Goal: Transaction & Acquisition: Book appointment/travel/reservation

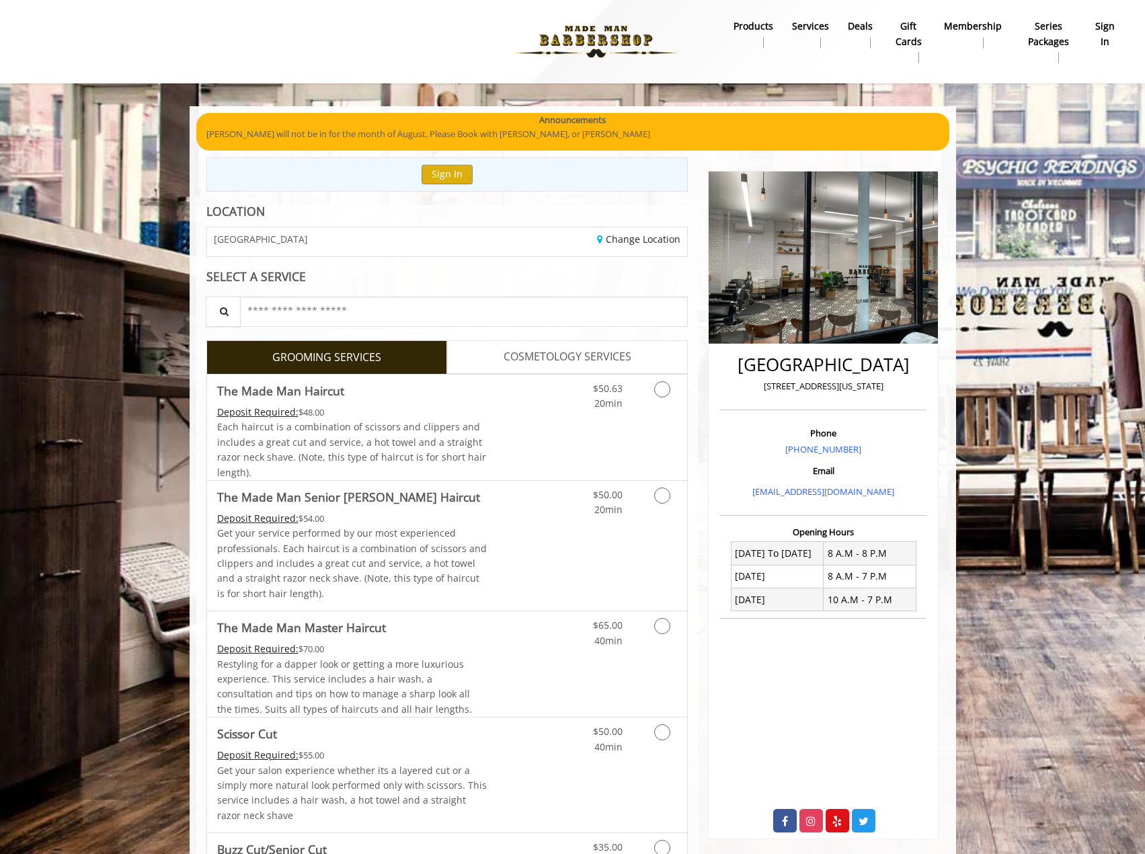
click at [642, 227] on div "Change Location" at bounding box center [572, 241] width 250 height 29
click at [638, 251] on div "Change Location" at bounding box center [572, 241] width 250 height 29
click at [636, 226] on div "[GEOGRAPHIC_DATA] Change Location" at bounding box center [447, 241] width 482 height 30
click at [636, 227] on div "Change Location" at bounding box center [572, 241] width 250 height 29
click at [638, 233] on link "Change Location" at bounding box center [638, 239] width 83 height 13
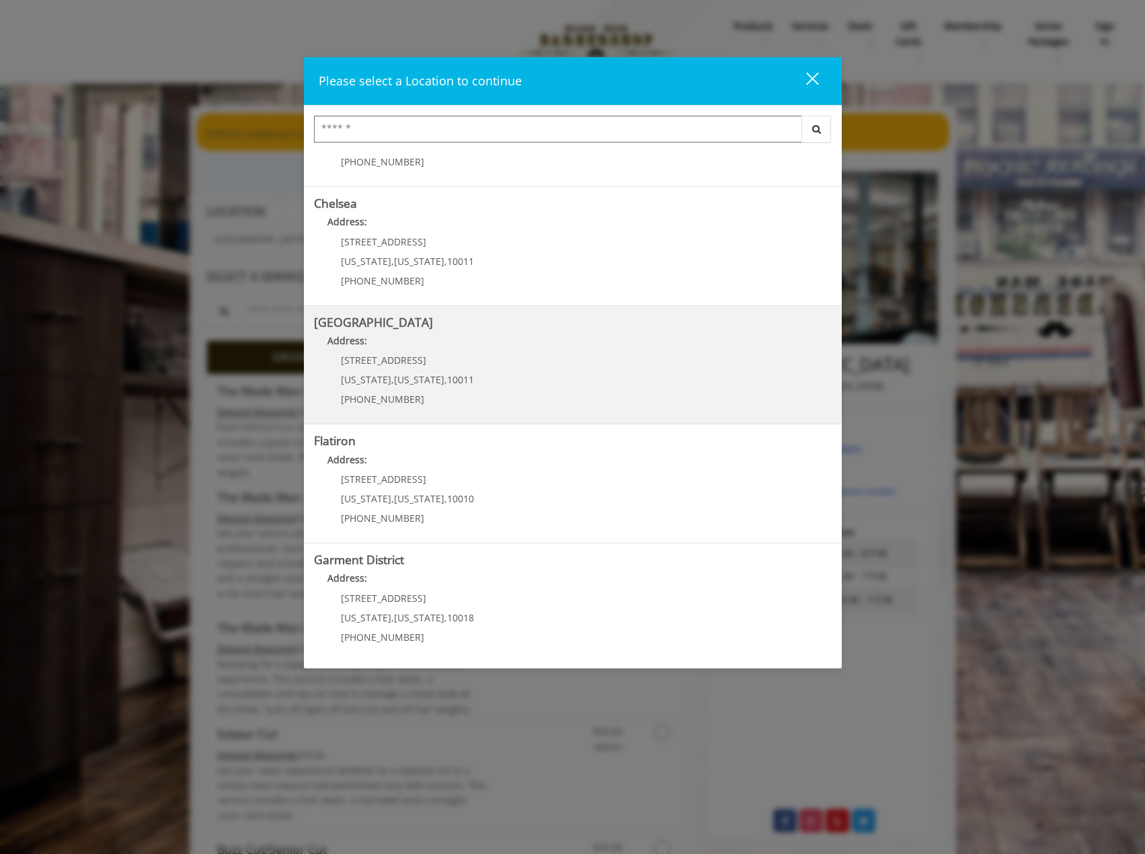
scroll to position [67, 0]
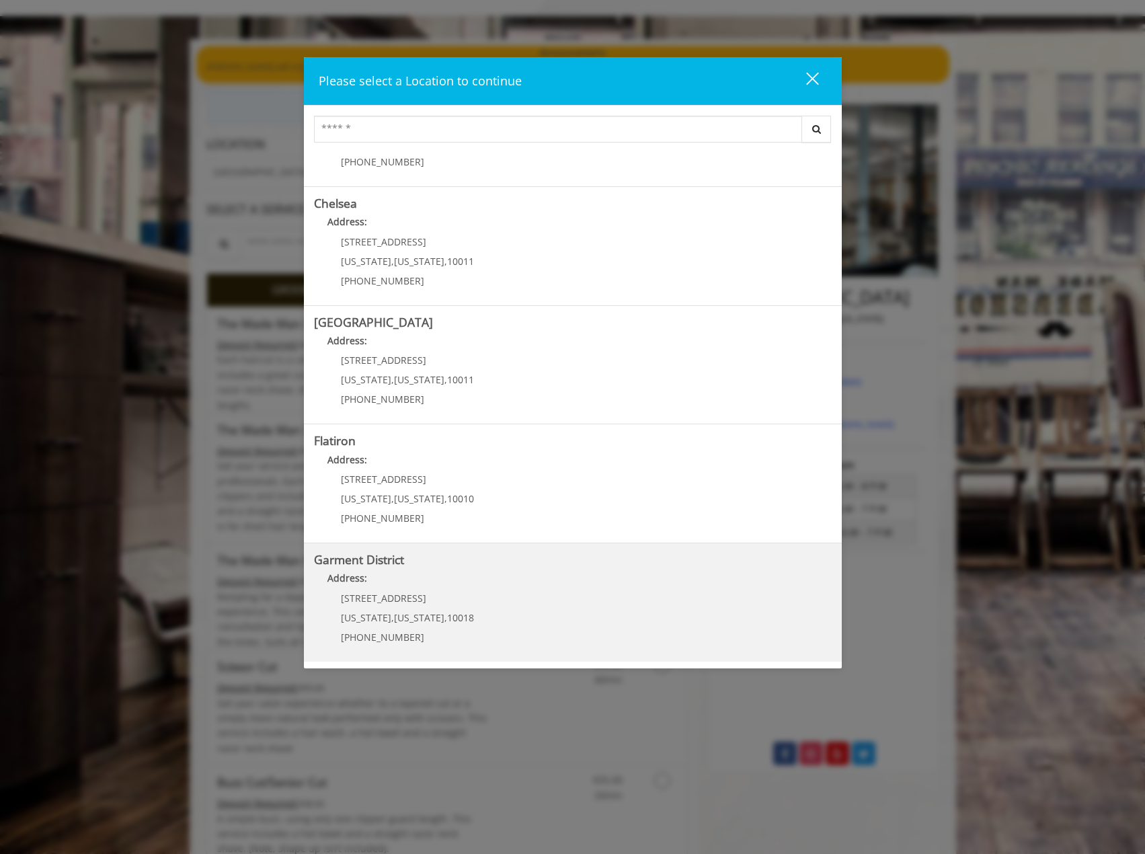
click at [435, 660] on div "Garment District Address: [STREET_ADDRESS][US_STATE][US_STATE] (212) 997-4247" at bounding box center [573, 602] width 538 height 119
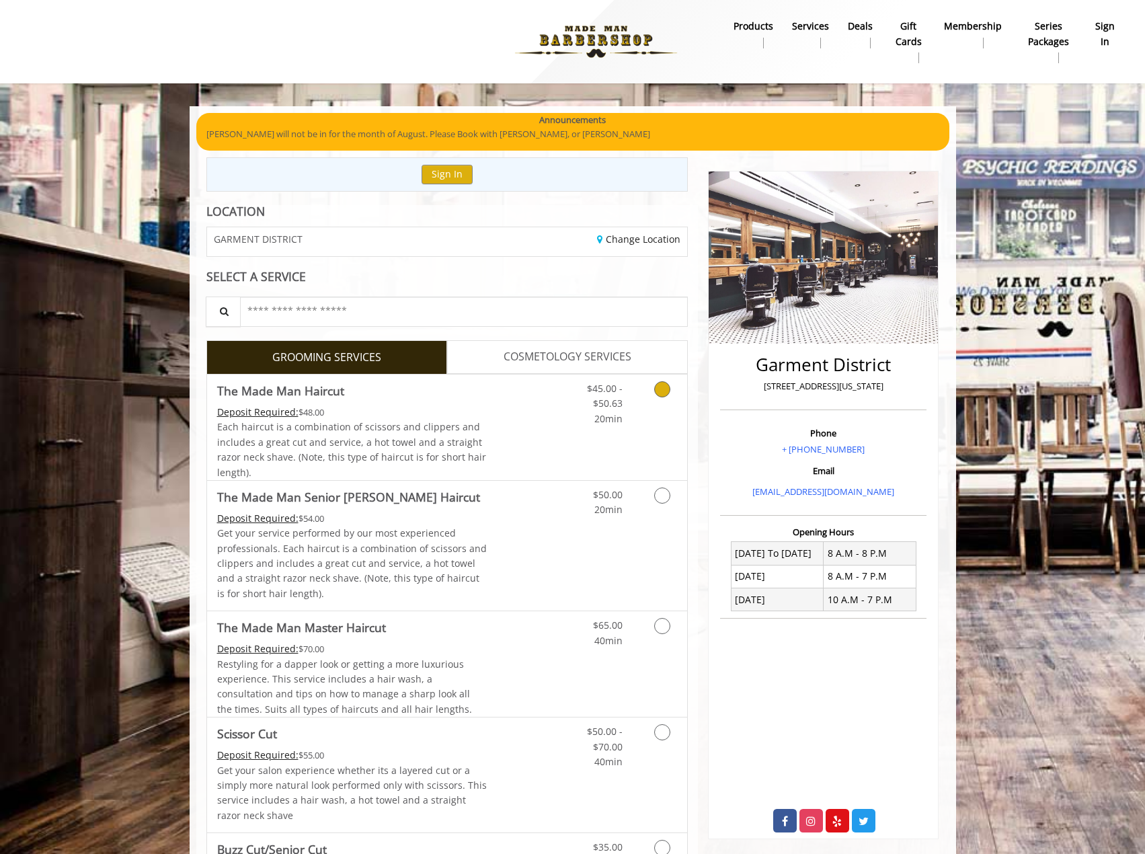
click at [422, 441] on span "Each haircut is a combination of scissors and clippers and includes a great cut…" at bounding box center [351, 449] width 269 height 58
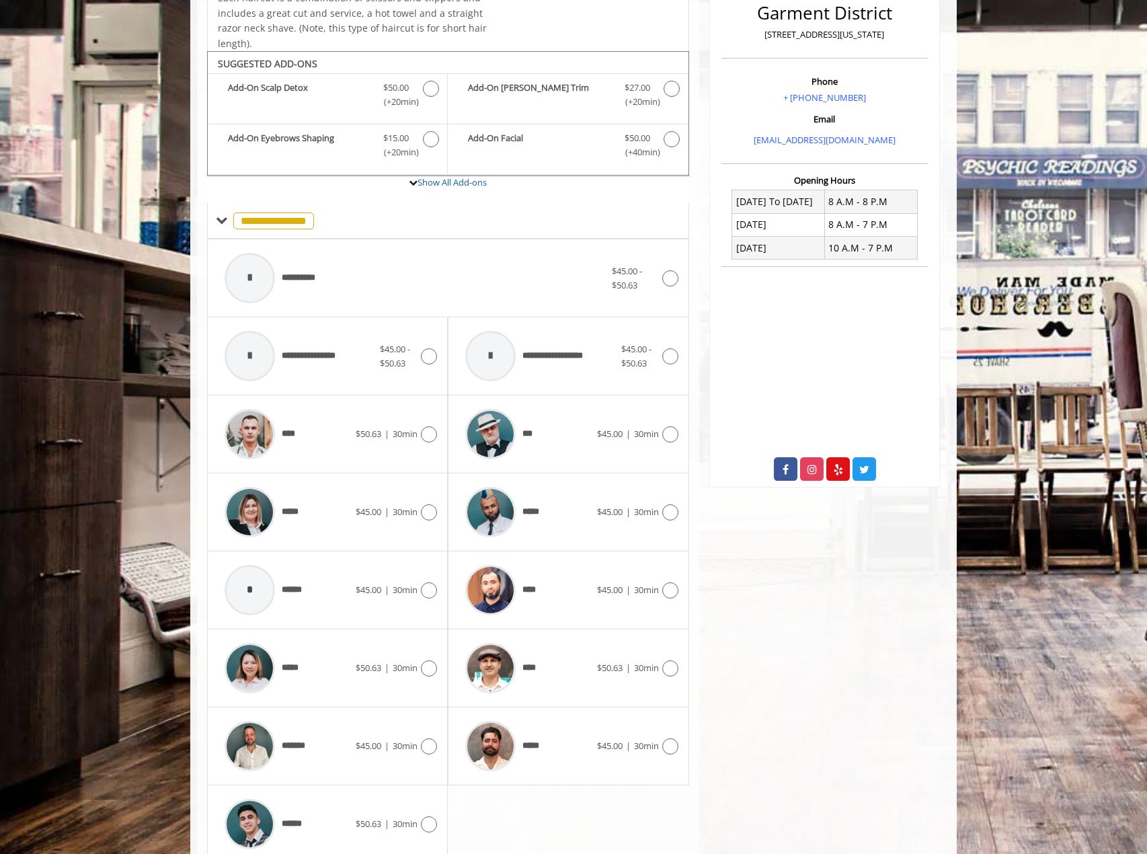
scroll to position [403, 0]
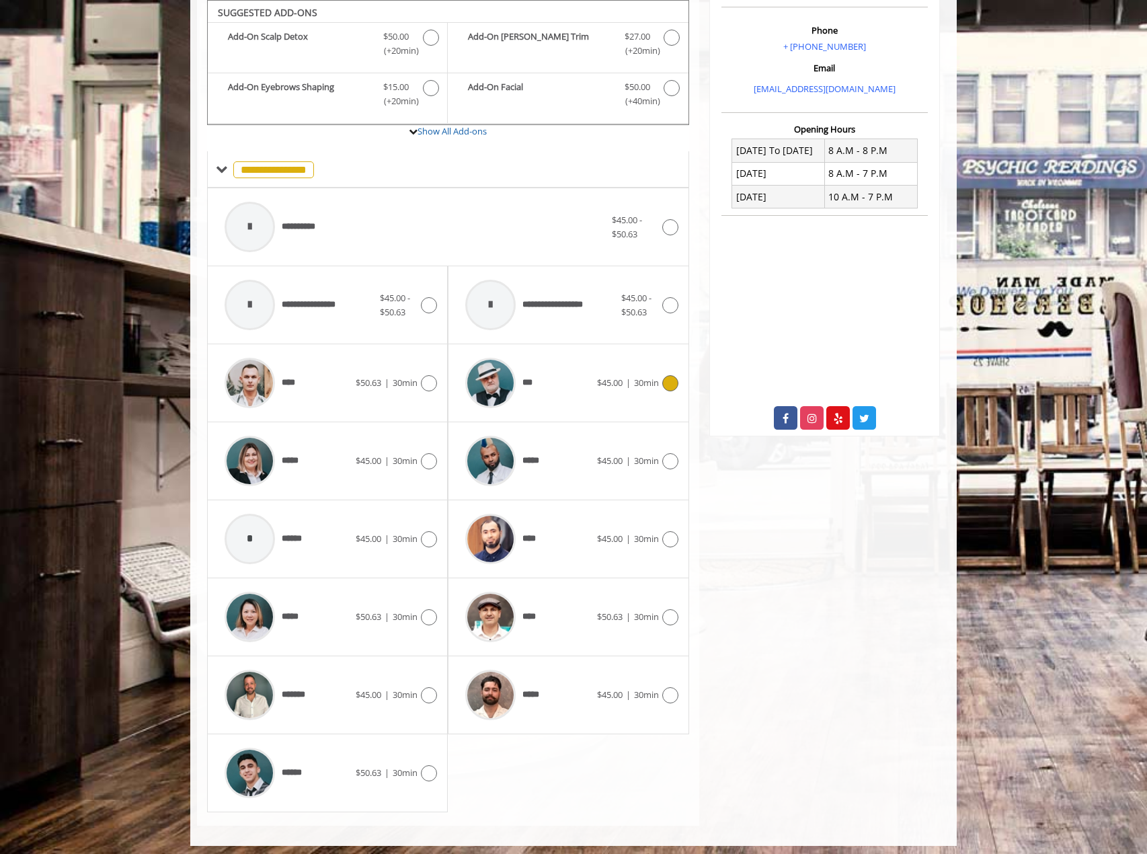
click at [536, 388] on div "***" at bounding box center [527, 383] width 138 height 64
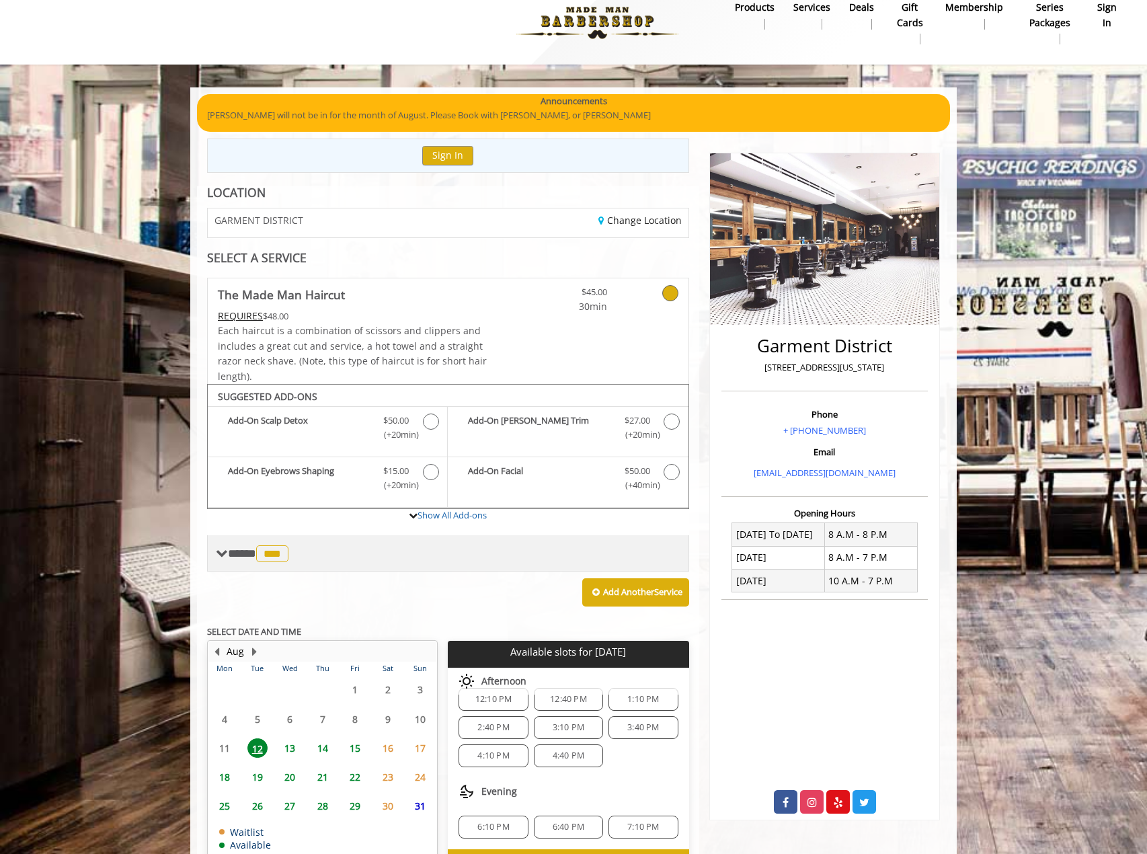
scroll to position [102, 0]
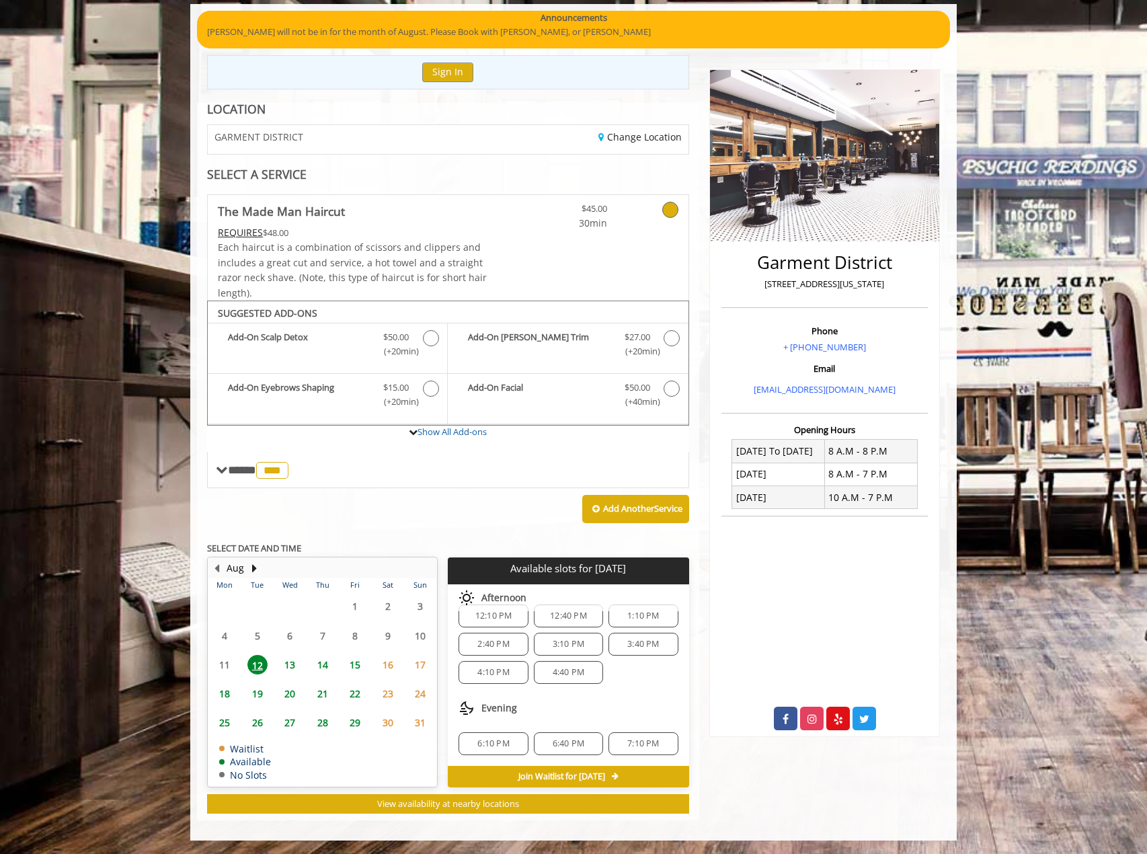
click at [473, 739] on span "6:10 PM" at bounding box center [492, 743] width 57 height 11
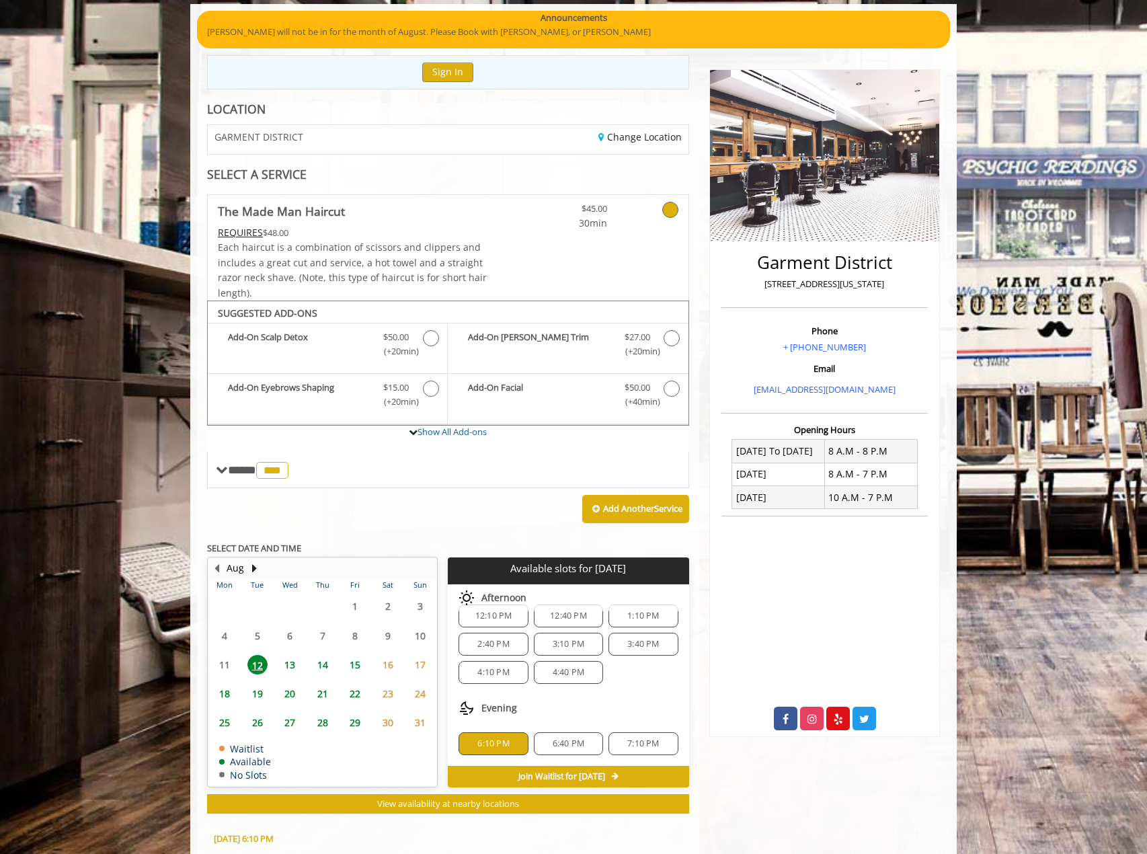
scroll to position [345, 0]
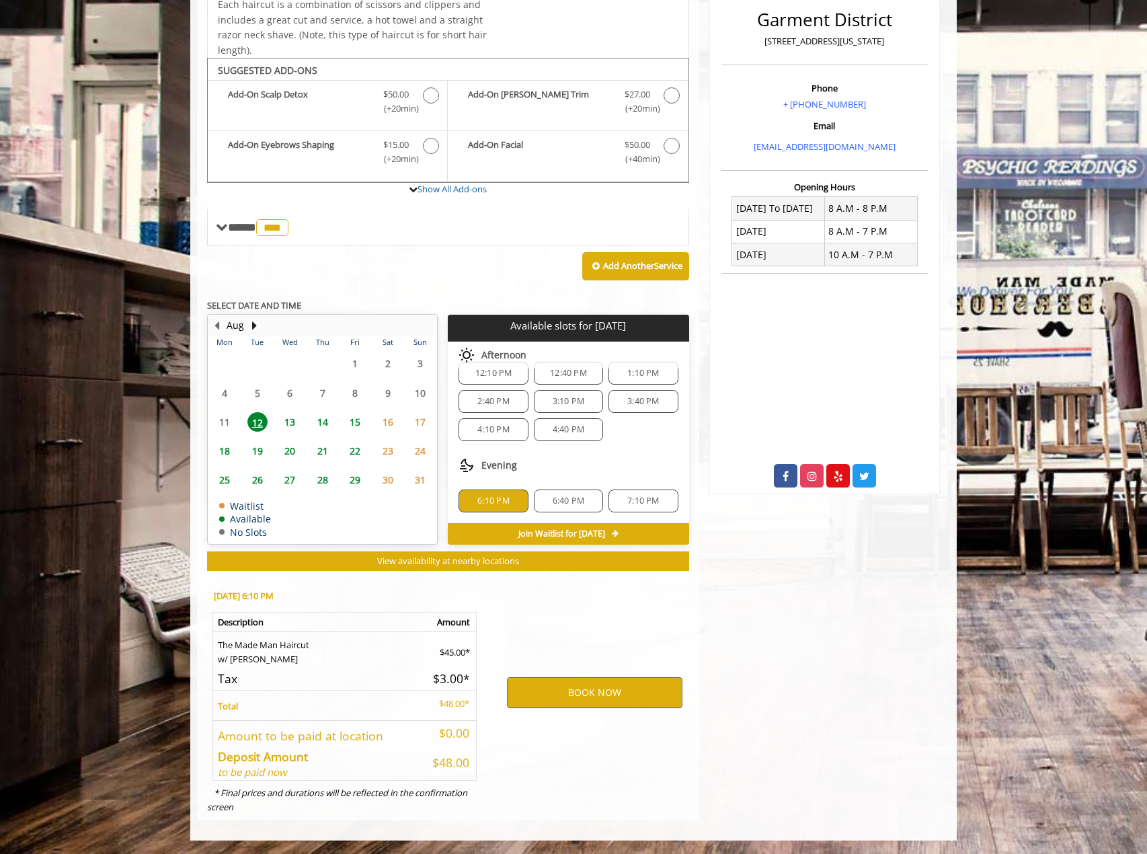
click at [289, 419] on span "13" at bounding box center [290, 421] width 20 height 19
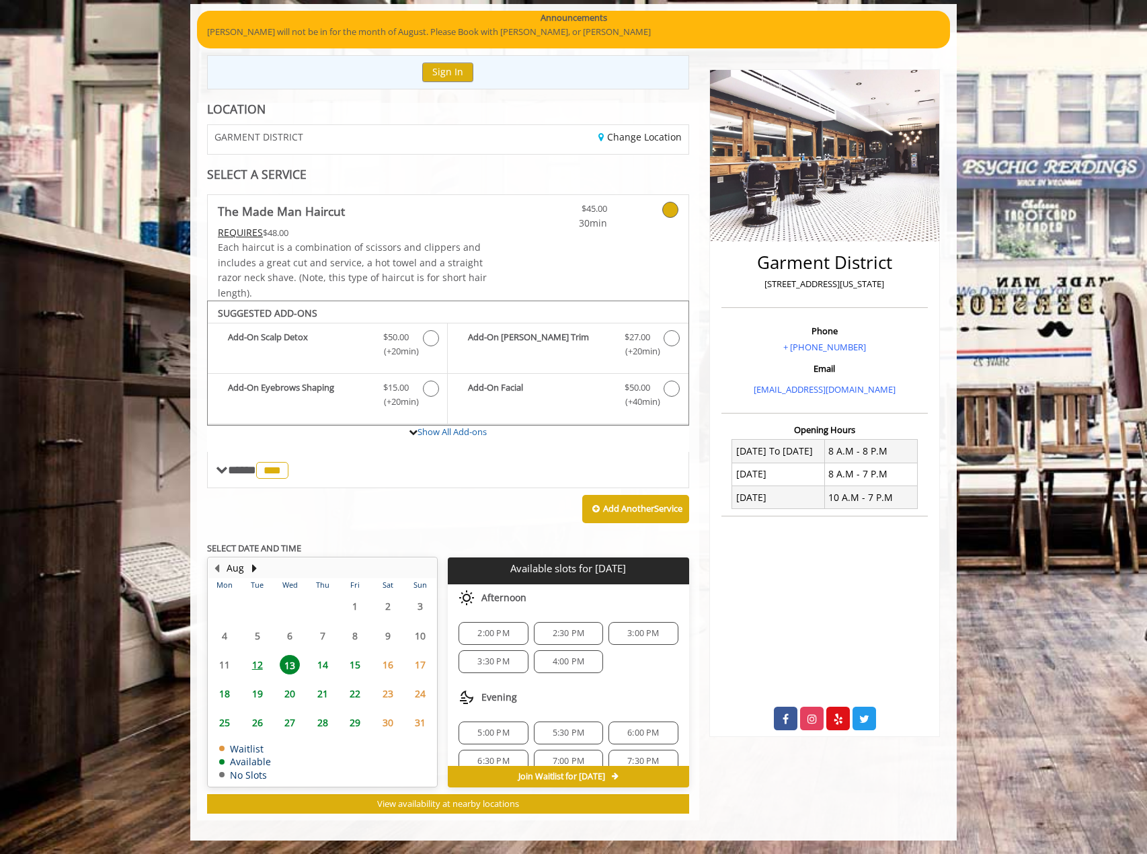
scroll to position [17, 0]
click at [253, 672] on span "12" at bounding box center [257, 664] width 20 height 19
click at [501, 745] on span "6:10 PM" at bounding box center [493, 743] width 32 height 11
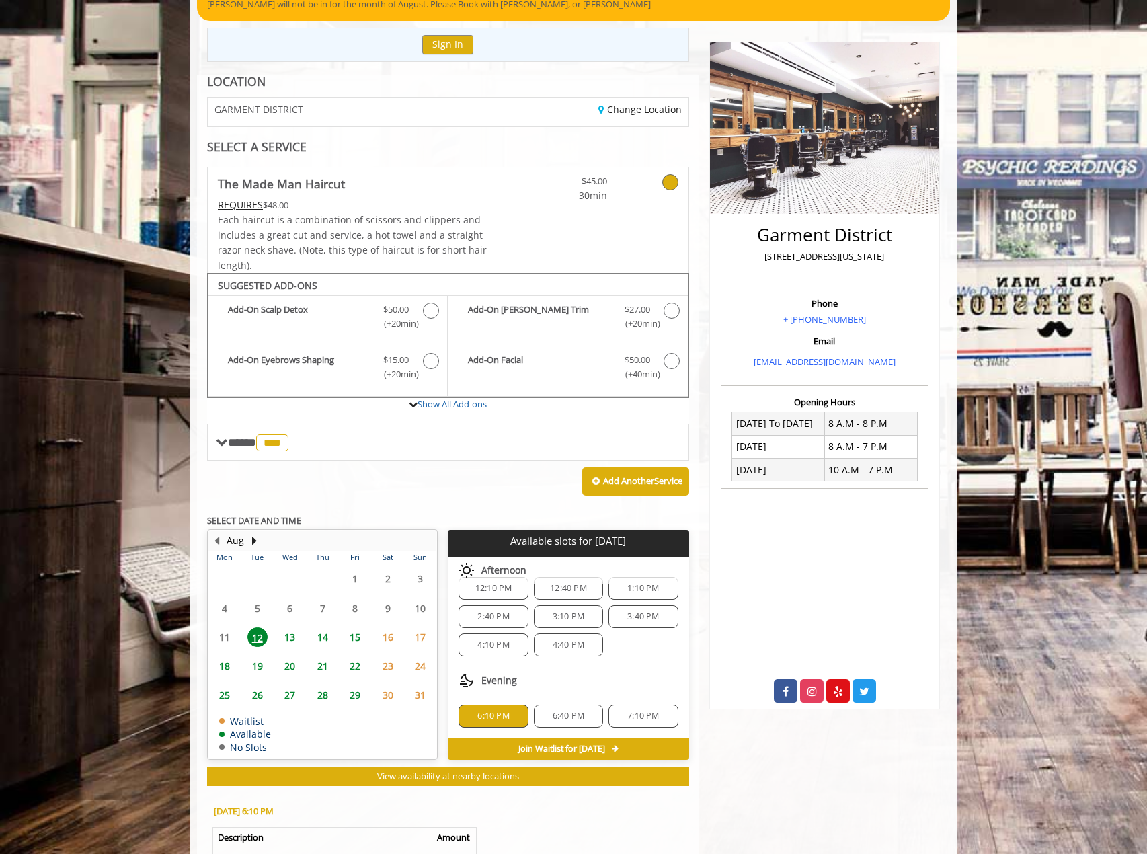
scroll to position [345, 0]
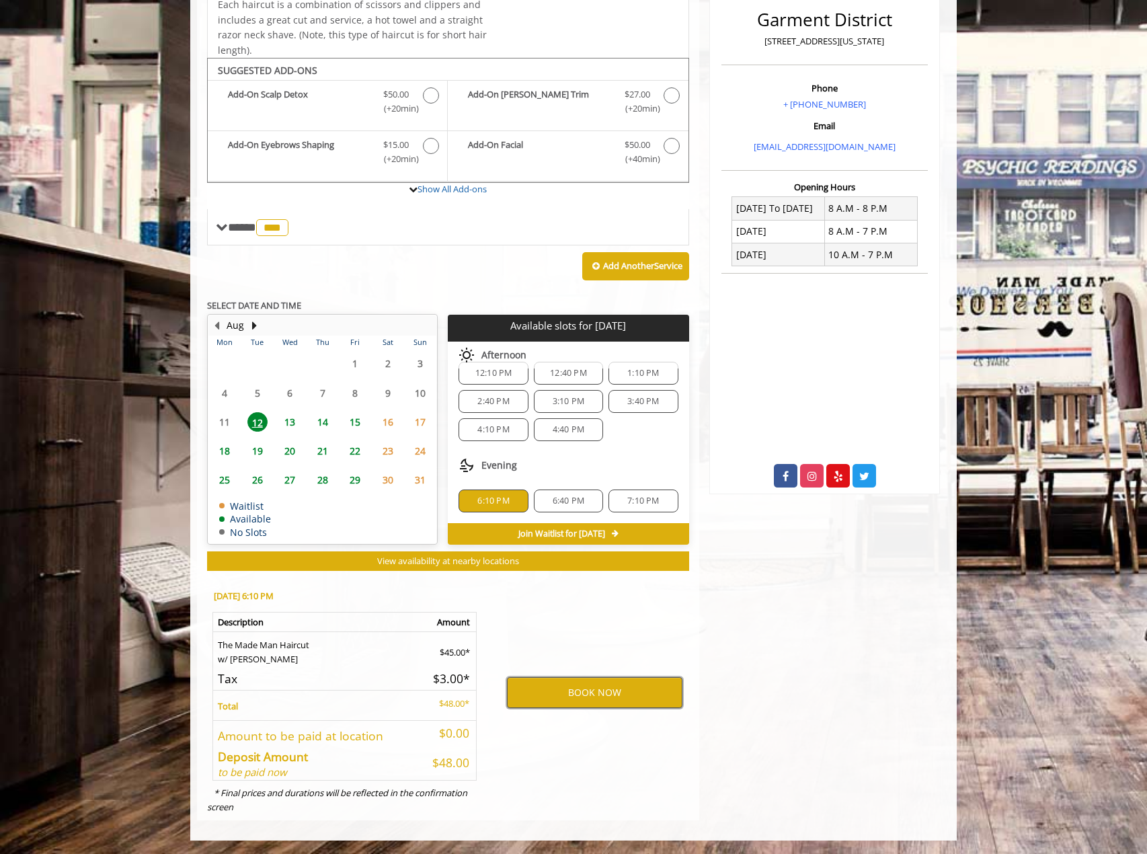
click at [538, 685] on button "BOOK NOW" at bounding box center [594, 692] width 175 height 31
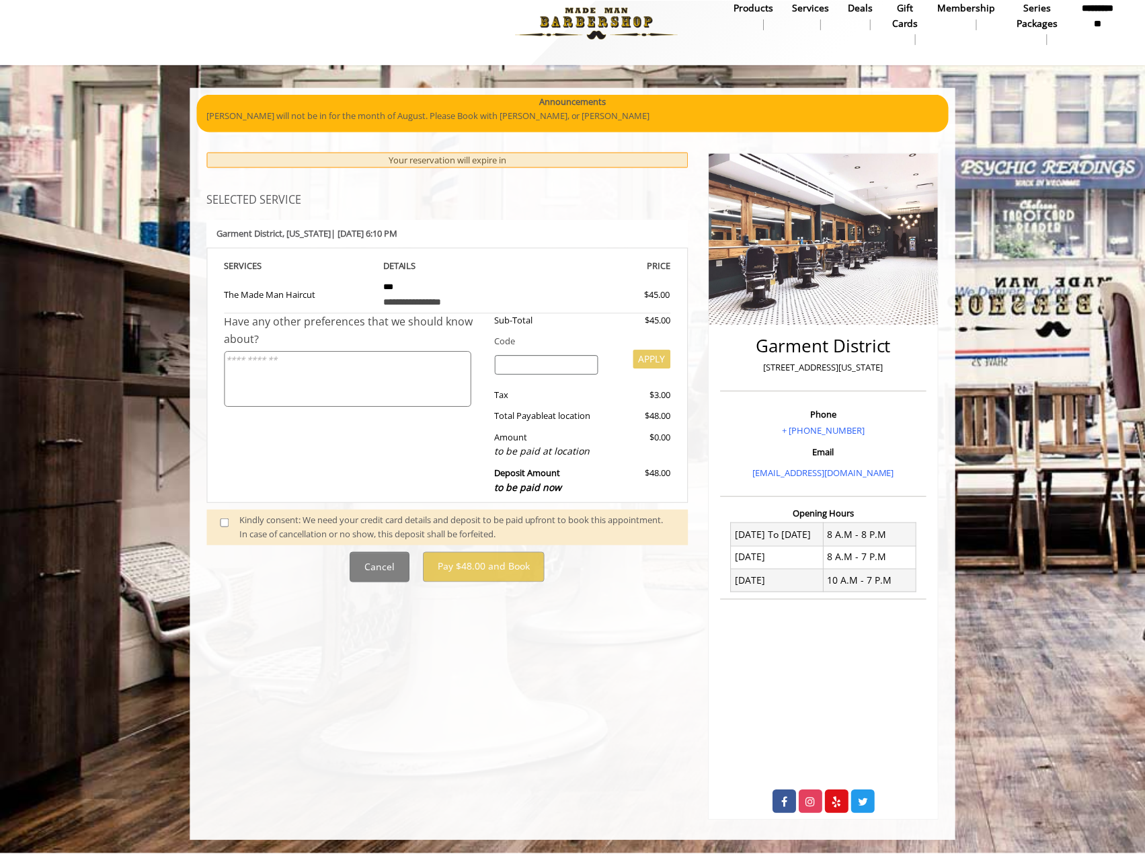
scroll to position [0, 0]
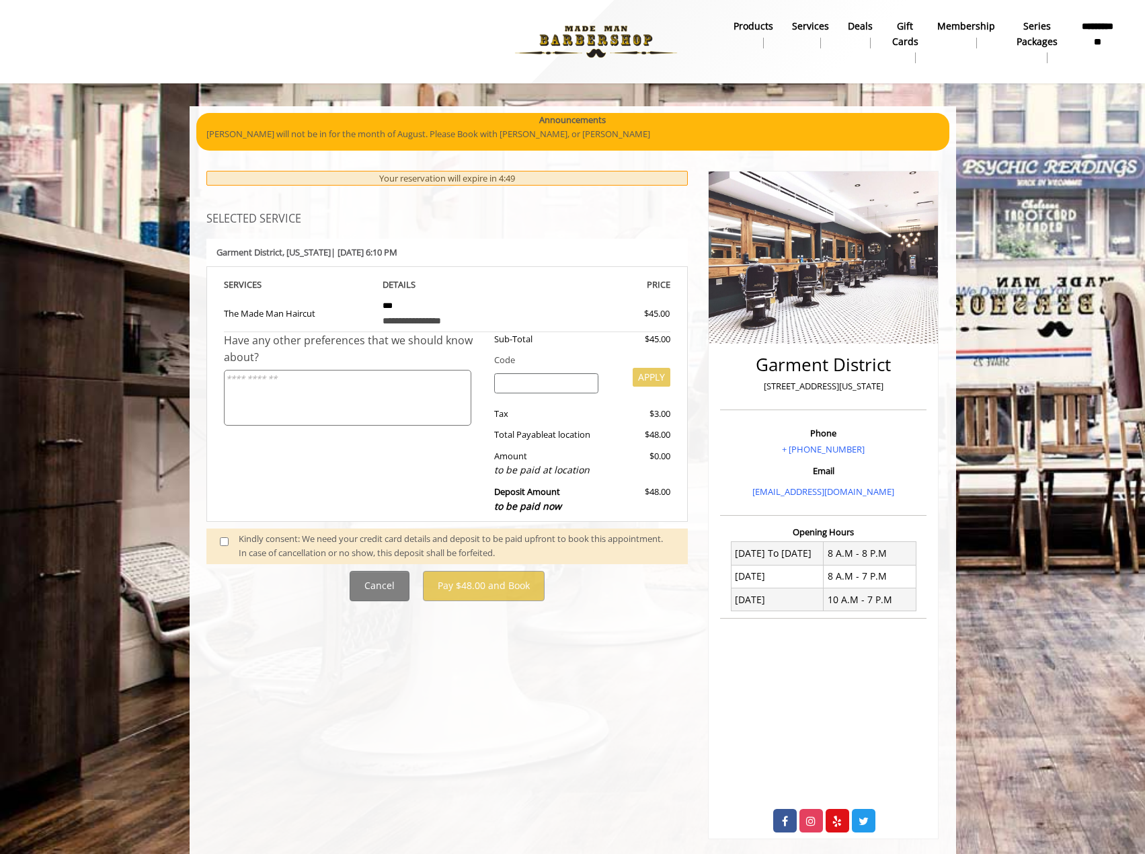
click at [294, 536] on div "Kindly consent: We need your credit card details and deposit to be paid upfront…" at bounding box center [456, 546] width 435 height 28
click at [228, 537] on span at bounding box center [230, 546] width 40 height 28
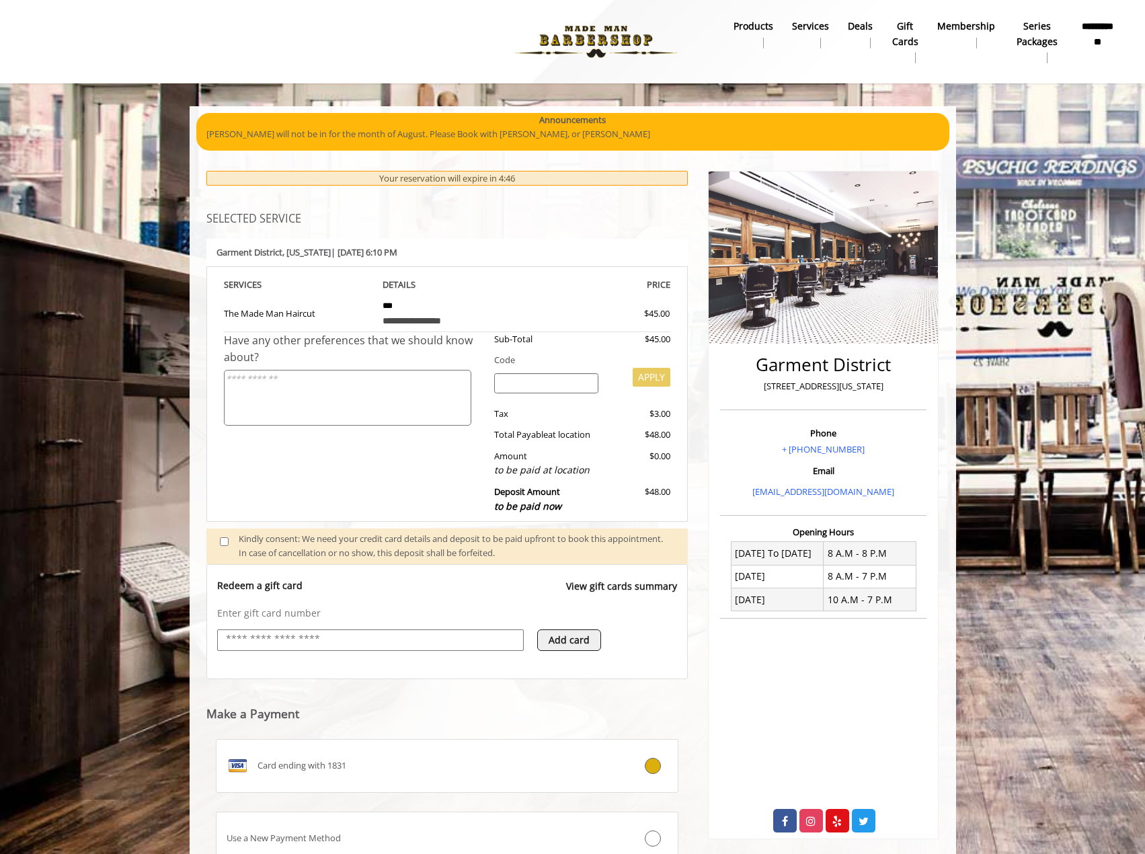
click at [282, 636] on input "text" at bounding box center [370, 639] width 292 height 16
type input "**********"
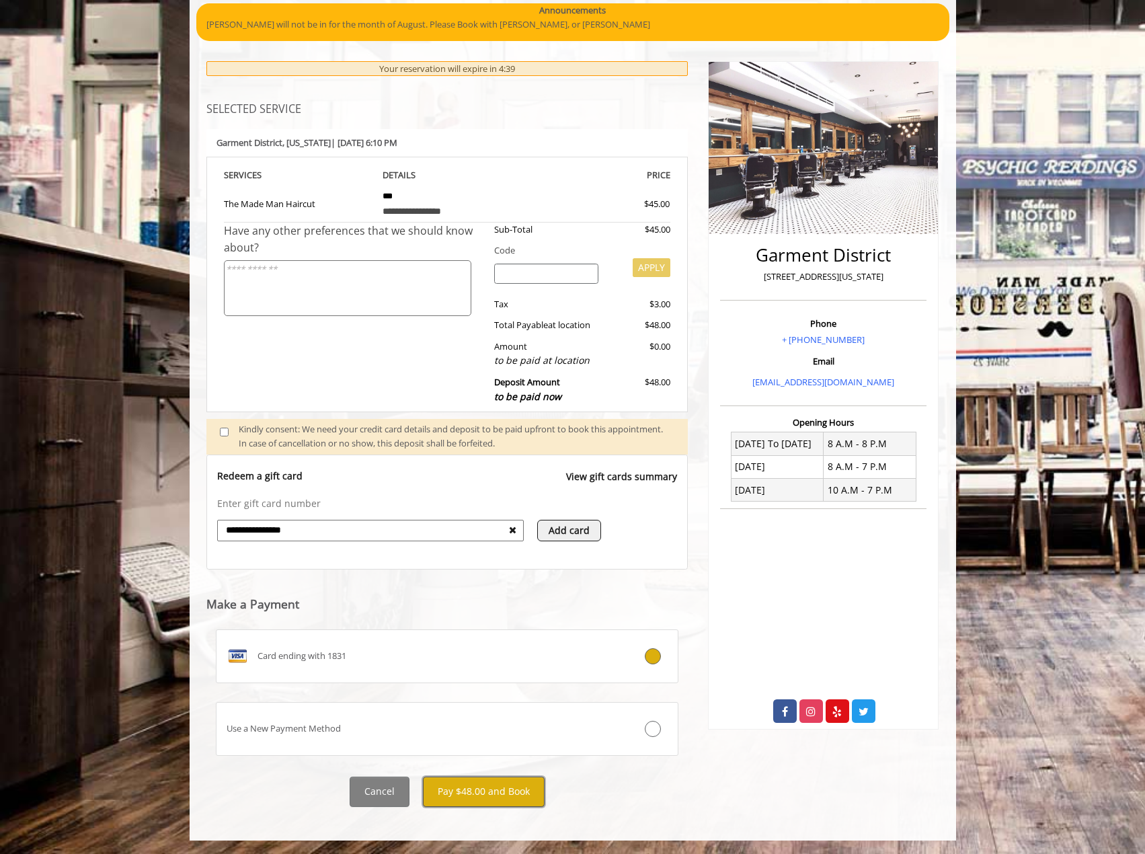
click at [460, 788] on button "Pay $48.00 and Book" at bounding box center [484, 791] width 122 height 30
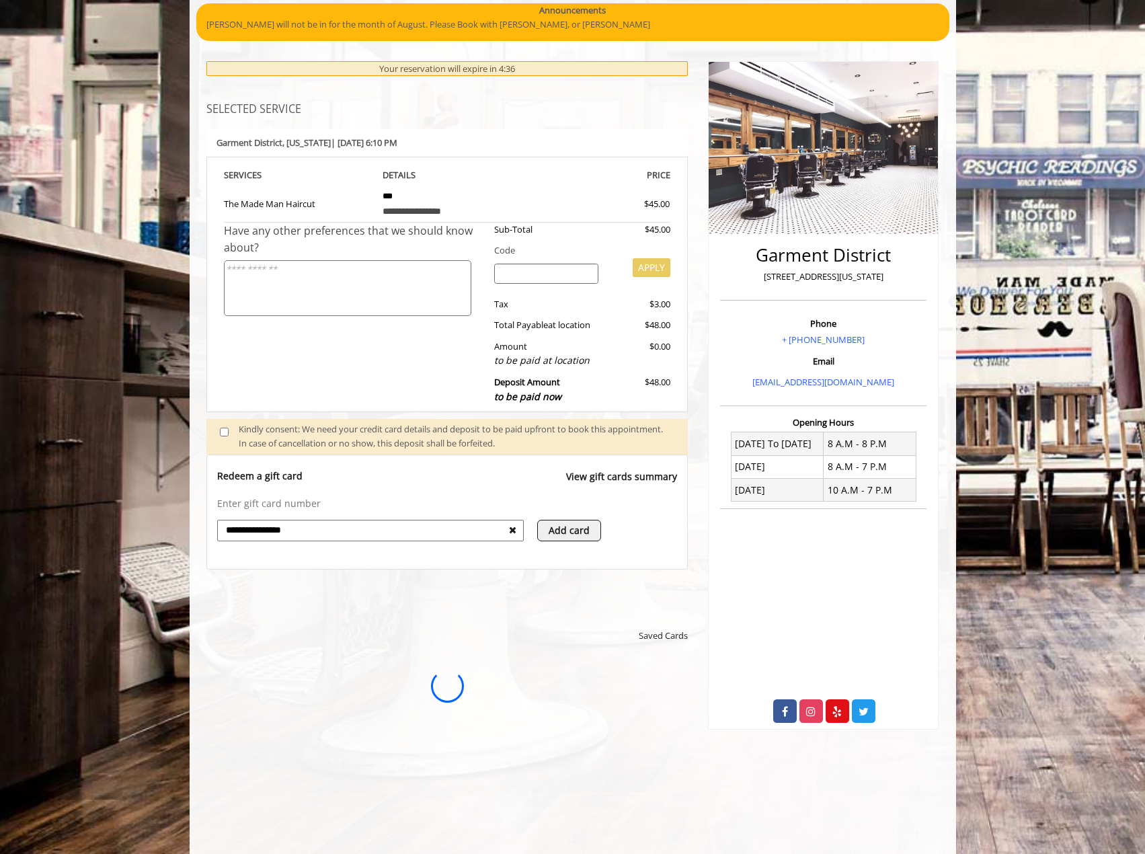
scroll to position [0, 0]
